Goal: Find specific page/section: Find specific page/section

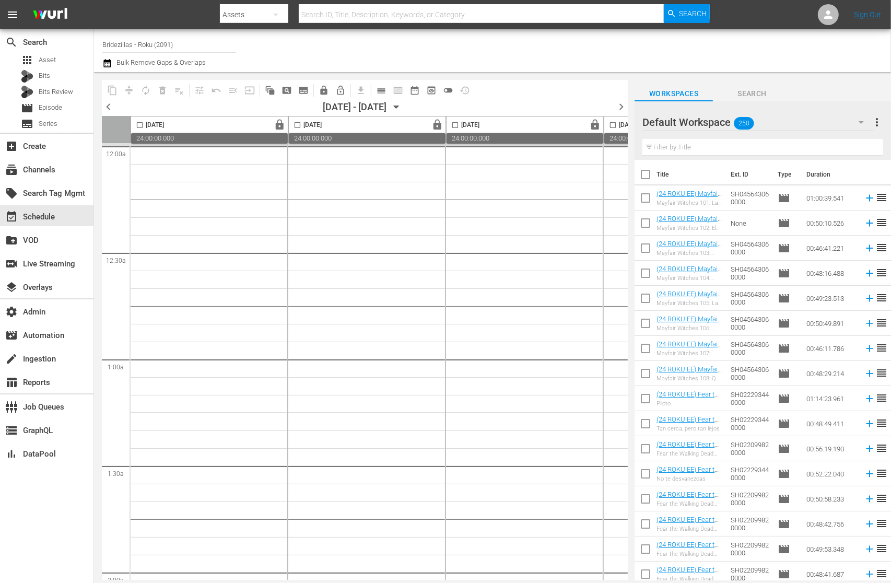
scroll to position [0, 96]
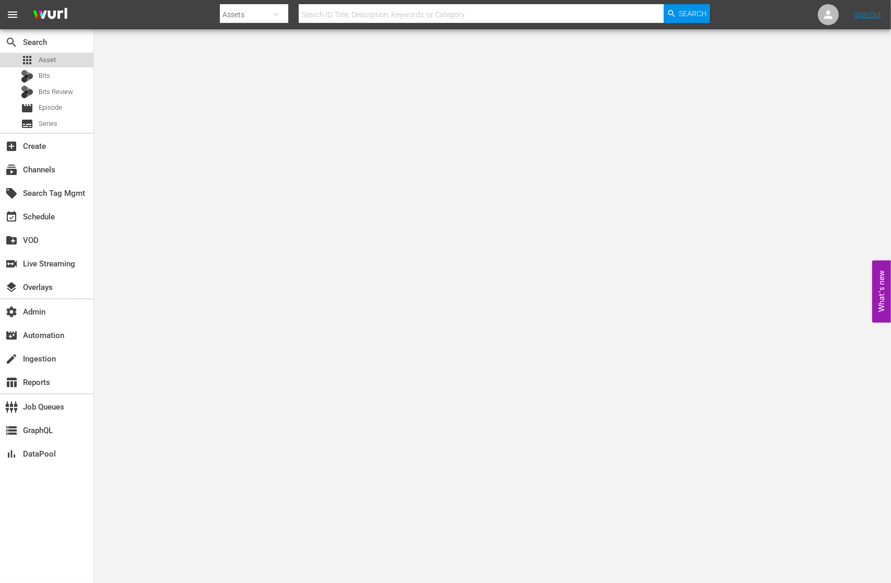
click at [63, 59] on div "apps Asset" at bounding box center [47, 60] width 94 height 15
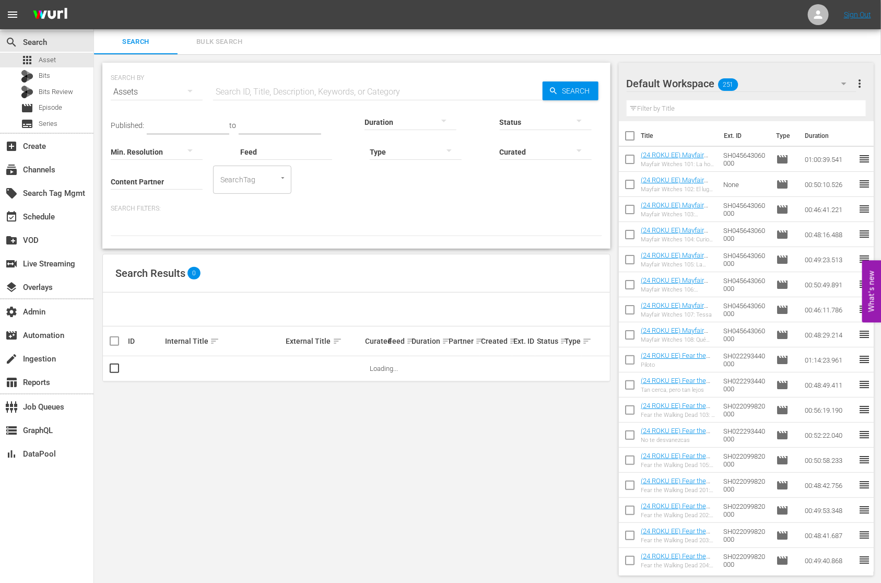
click at [407, 146] on div at bounding box center [416, 151] width 92 height 29
click at [119, 147] on div "Video Ad Bits Live Promo Placeholder" at bounding box center [440, 291] width 881 height 583
click at [141, 175] on div "Video Ad Bits Live Promo Placeholder" at bounding box center [440, 291] width 881 height 583
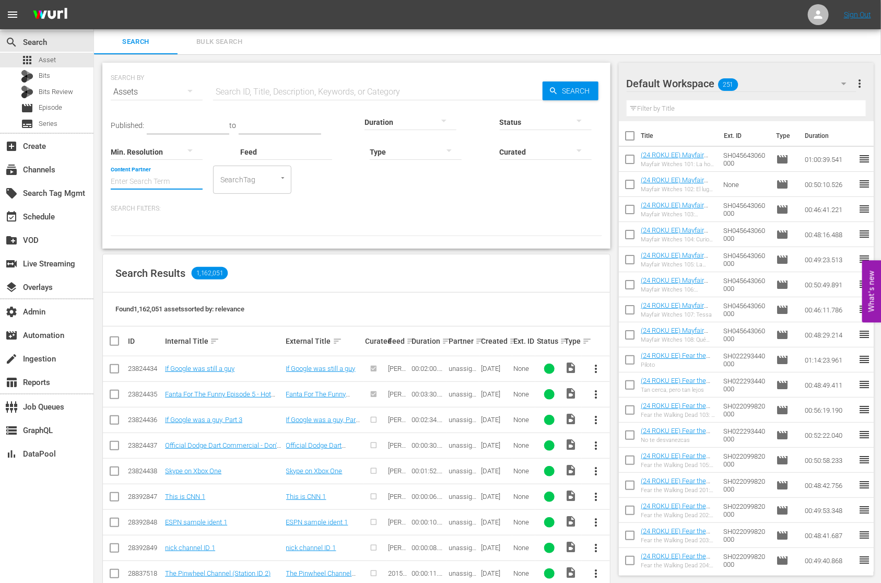
click at [142, 176] on input "Content Partner" at bounding box center [157, 183] width 92 height 38
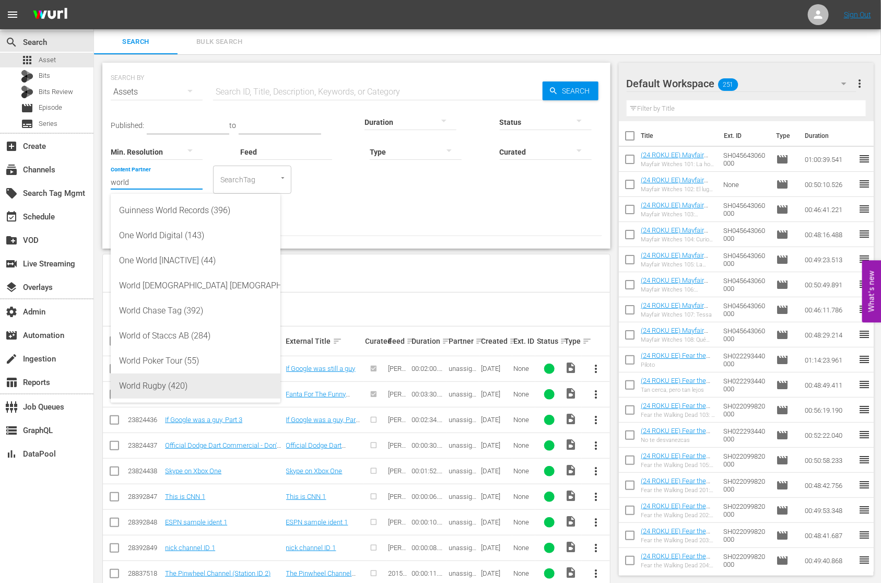
click at [168, 386] on div "World Rugby (420)" at bounding box center [195, 386] width 153 height 25
type input "World Rugby (420)"
